Goal: Task Accomplishment & Management: Use online tool/utility

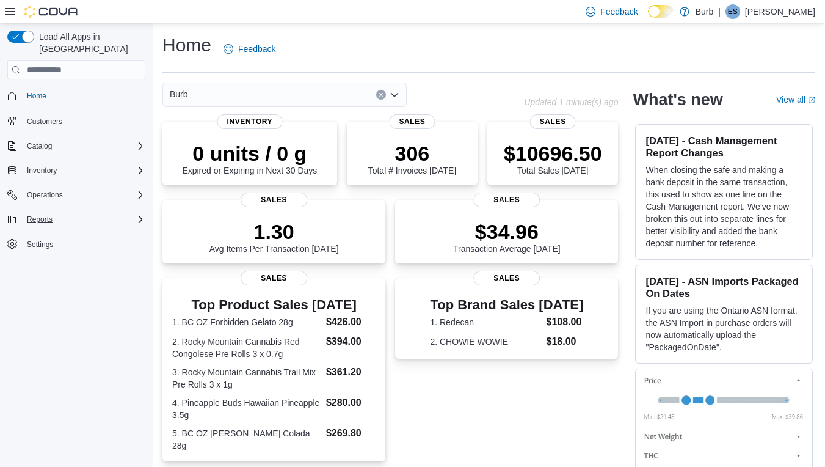
click at [50, 214] on span "Reports" at bounding box center [40, 219] width 26 height 10
click at [43, 266] on span "Reports" at bounding box center [35, 271] width 26 height 10
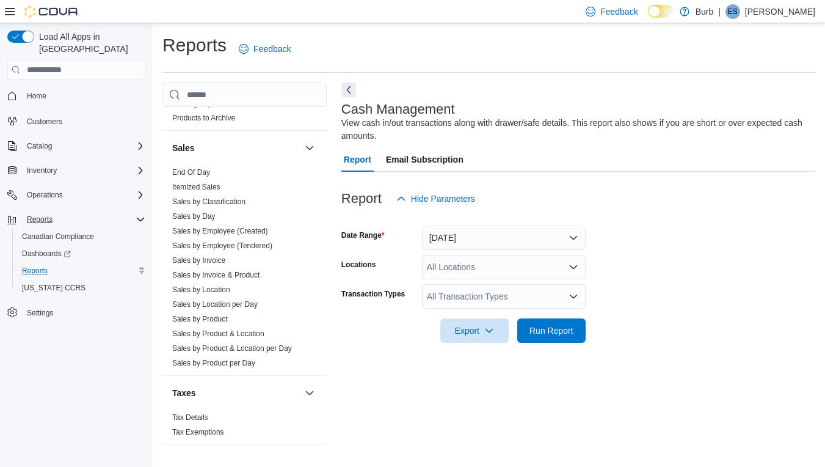
scroll to position [813, 0]
click at [202, 168] on link "End Of Day" at bounding box center [191, 172] width 38 height 9
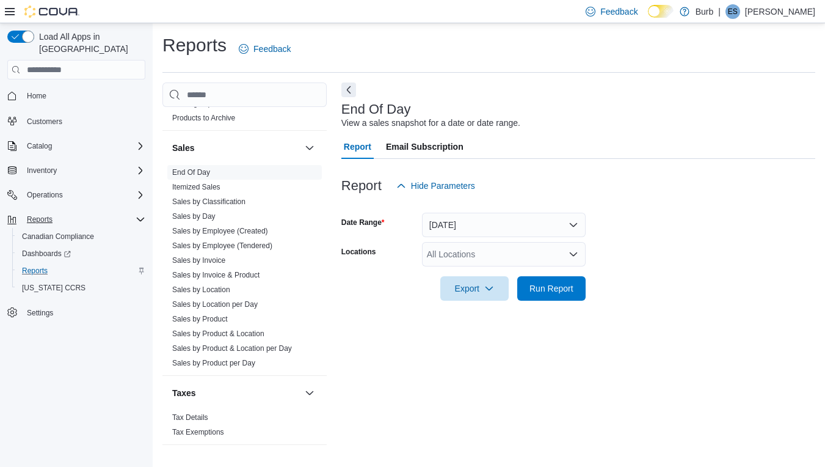
click at [567, 252] on div "All Locations" at bounding box center [504, 254] width 164 height 24
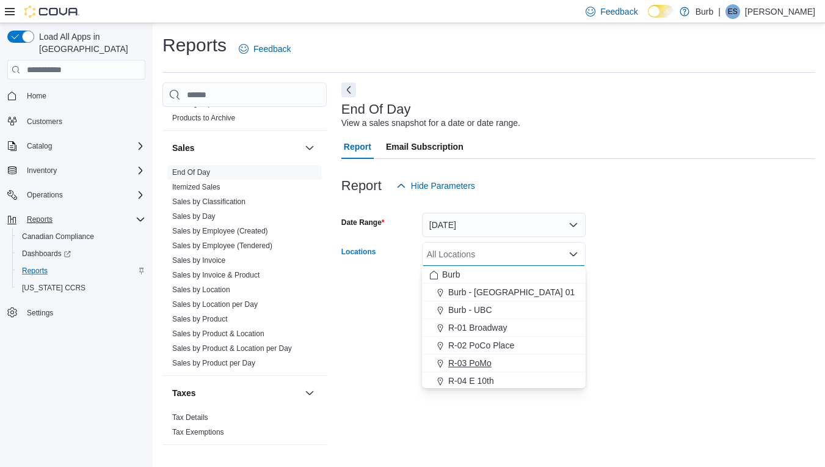
click at [504, 357] on div "R-03 PoMo" at bounding box center [503, 363] width 149 height 12
click at [647, 236] on form "Date Range [DATE] Locations R-03 PoMo Combo box. Selected. R-03 PoMo. Press Bac…" at bounding box center [579, 249] width 474 height 103
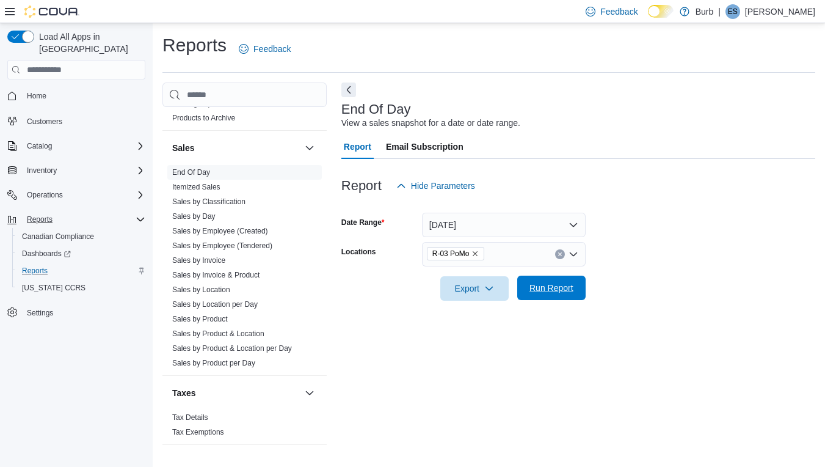
click at [569, 280] on span "Run Report" at bounding box center [552, 288] width 54 height 24
